Goal: Task Accomplishment & Management: Manage account settings

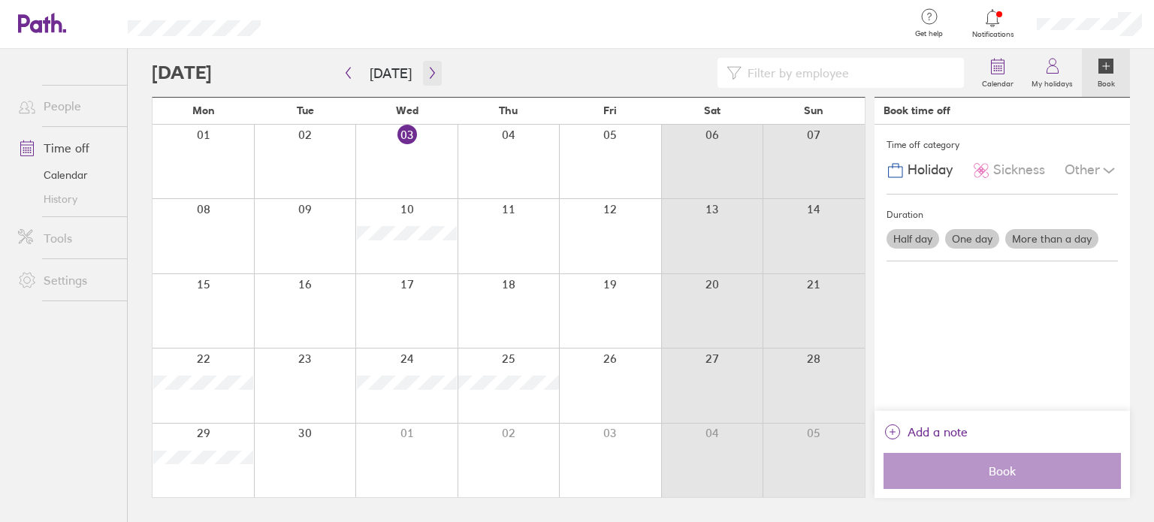
click at [430, 71] on icon "button" at bounding box center [432, 73] width 11 height 12
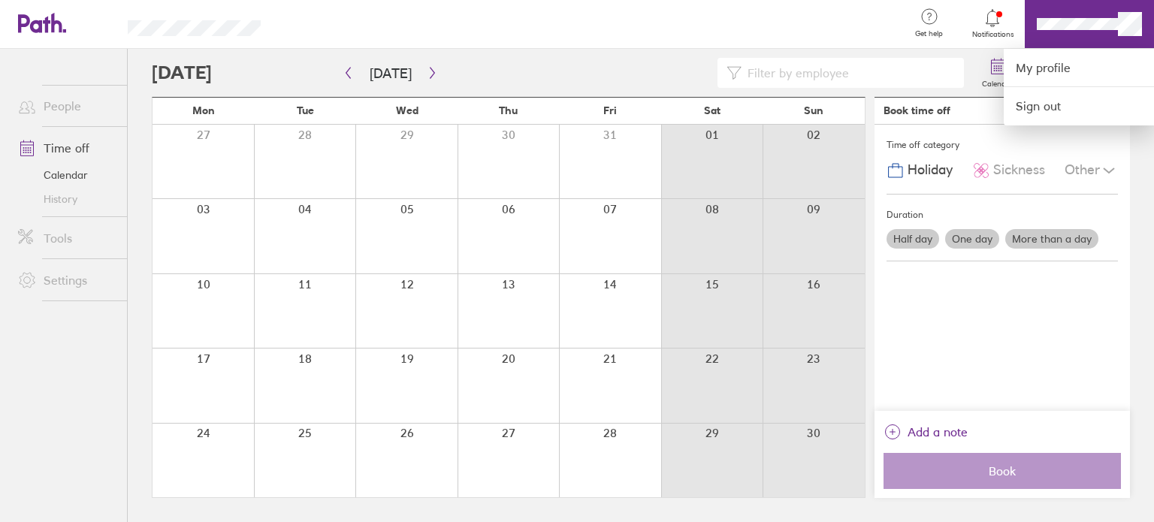
click at [971, 114] on div at bounding box center [577, 261] width 1154 height 522
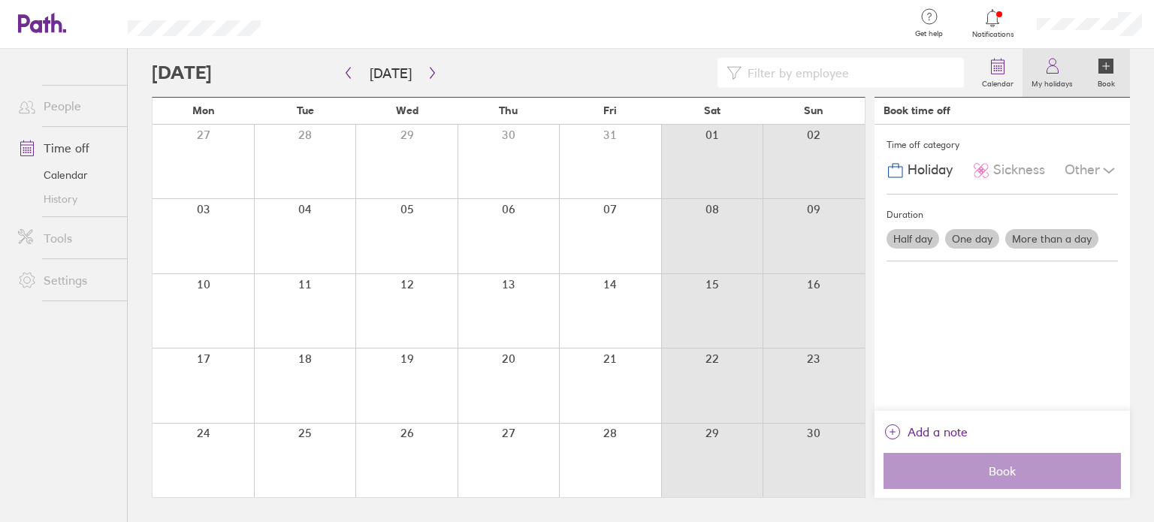
click at [1040, 80] on label "My holidays" at bounding box center [1051, 82] width 59 height 14
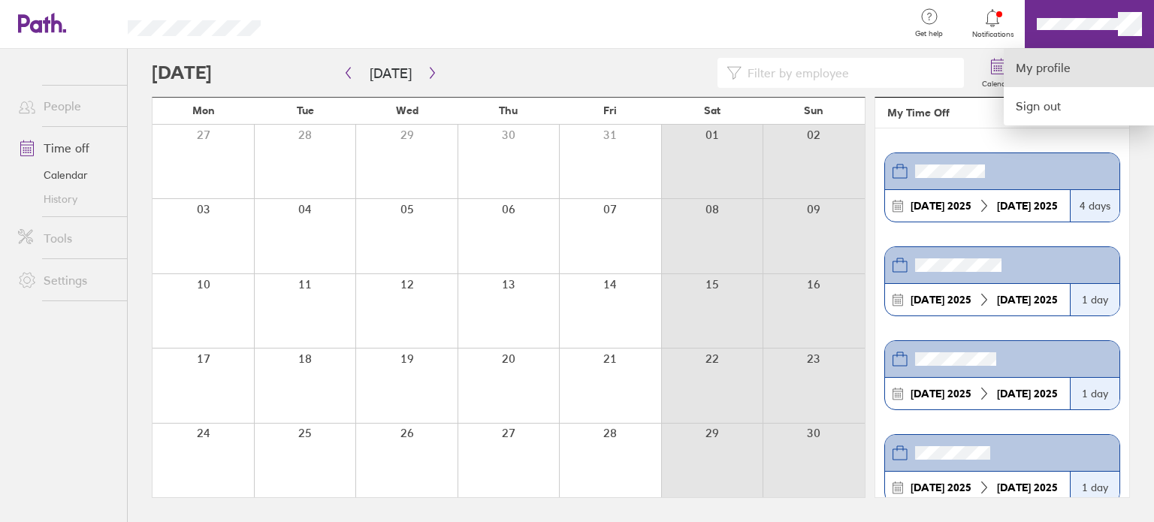
click at [1053, 63] on link "My profile" at bounding box center [1079, 68] width 150 height 38
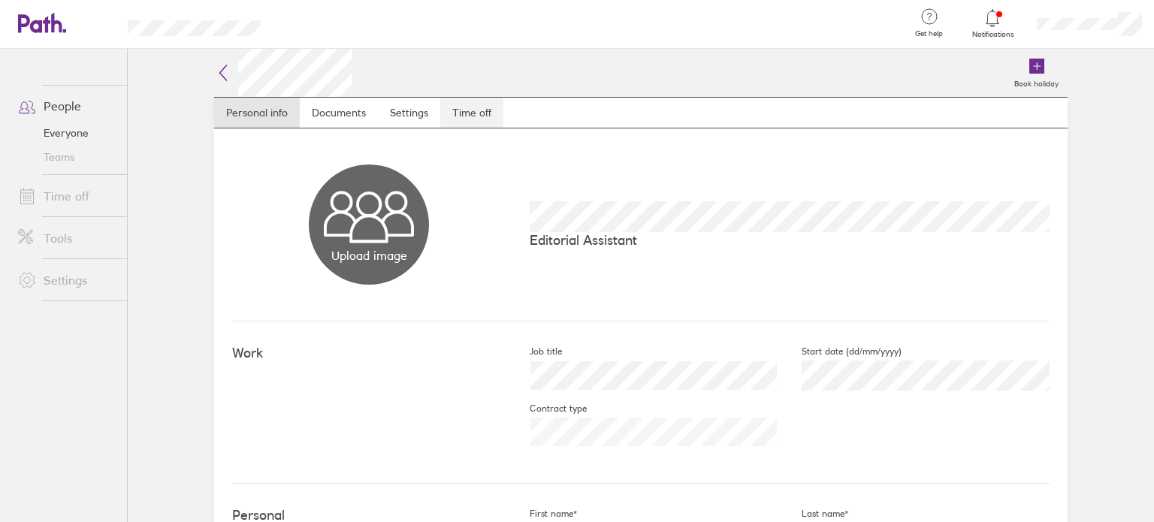
click at [456, 117] on link "Time off" at bounding box center [471, 113] width 63 height 30
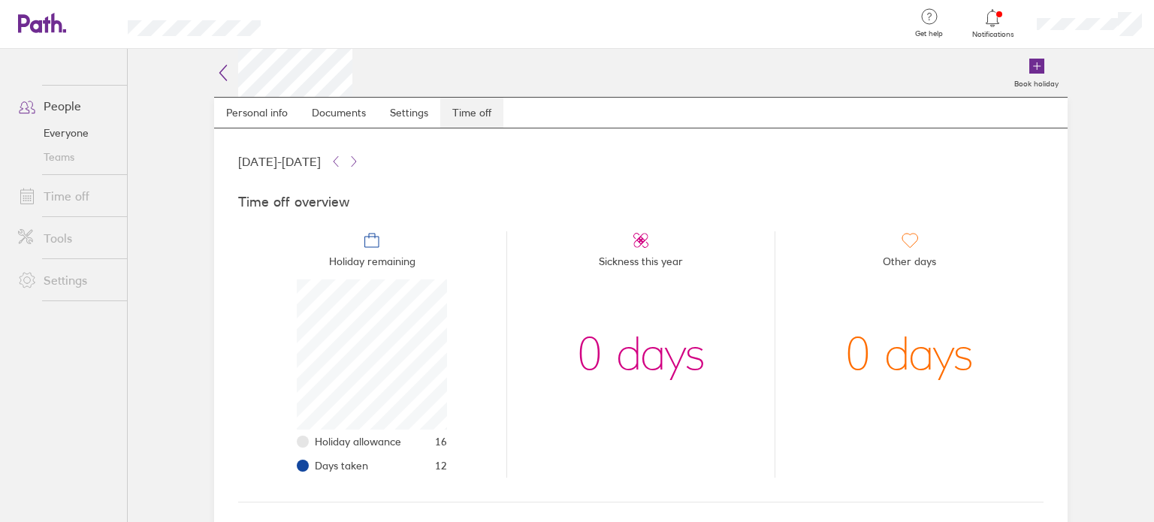
scroll to position [150, 150]
click at [84, 204] on link "Time off" at bounding box center [66, 196] width 121 height 30
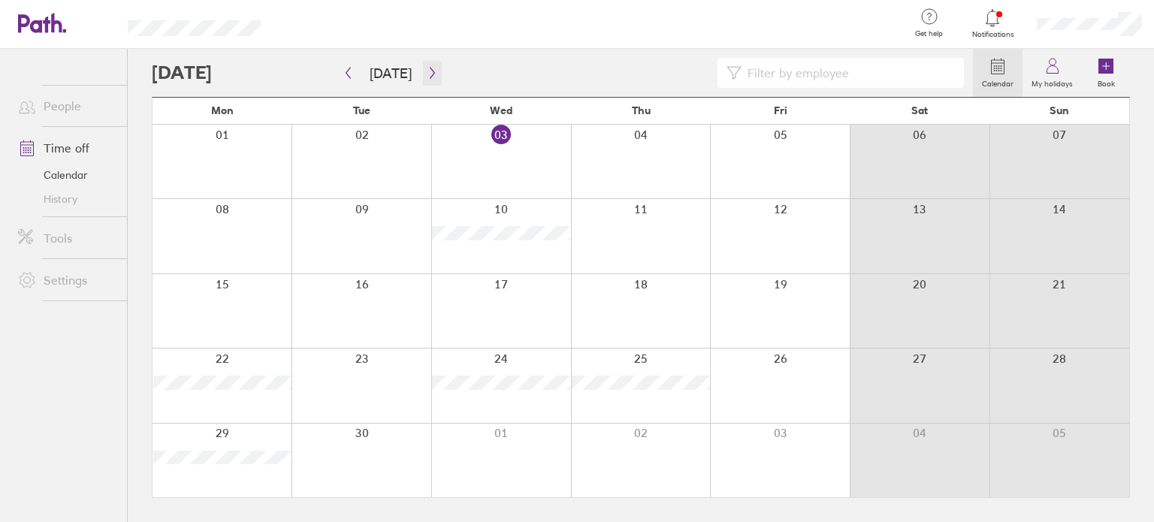
click at [427, 64] on button "button" at bounding box center [432, 73] width 19 height 25
